Goal: Information Seeking & Learning: Learn about a topic

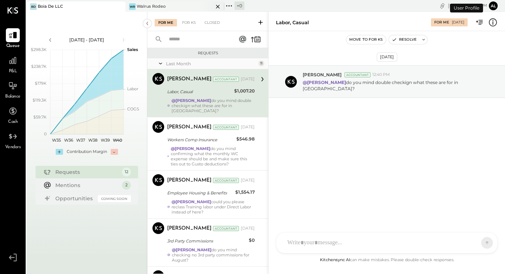
click at [160, 2] on div "WR Walrus Rodeo" at bounding box center [174, 6] width 99 height 10
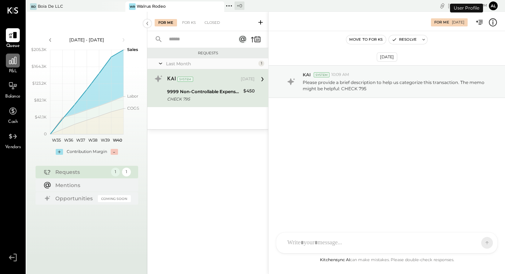
click at [7, 58] on div at bounding box center [13, 61] width 14 height 14
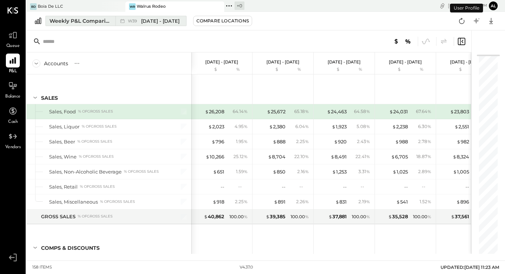
click at [153, 22] on span "[DATE] - [DATE]" at bounding box center [160, 21] width 38 height 7
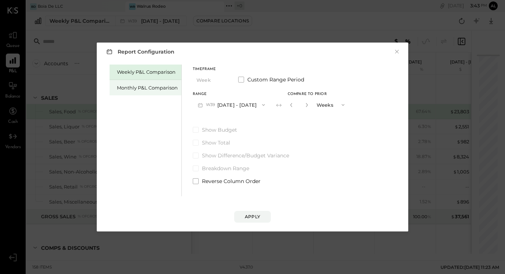
click at [158, 85] on div "Monthly P&L Comparison" at bounding box center [147, 87] width 61 height 7
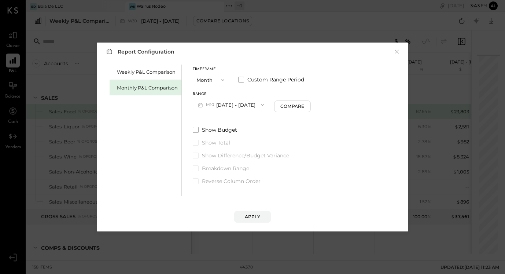
click at [241, 108] on button "M10 [DATE] - [DATE]" at bounding box center [231, 105] width 76 height 14
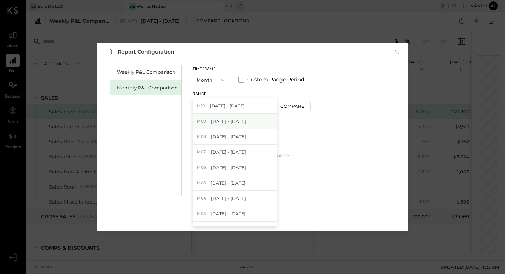
click at [227, 116] on div "M09 [DATE] - [DATE]" at bounding box center [235, 121] width 84 height 15
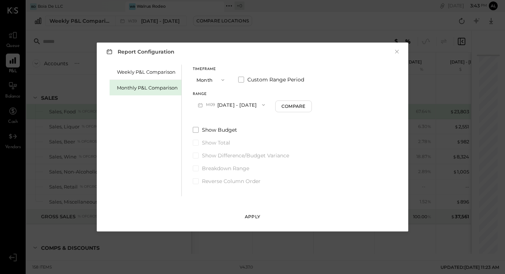
click at [251, 218] on div "Apply" at bounding box center [252, 216] width 15 height 6
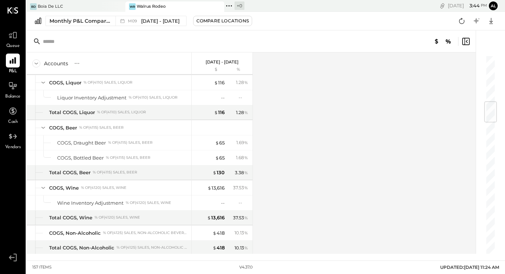
scroll to position [391, 0]
